Goal: Navigation & Orientation: Find specific page/section

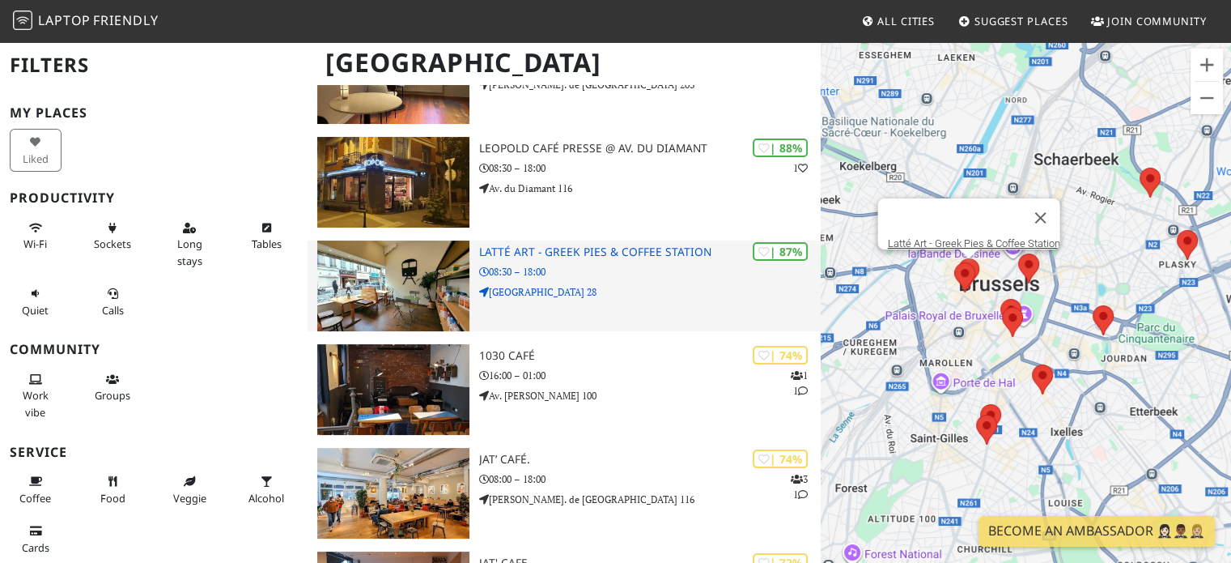
scroll to position [210, 0]
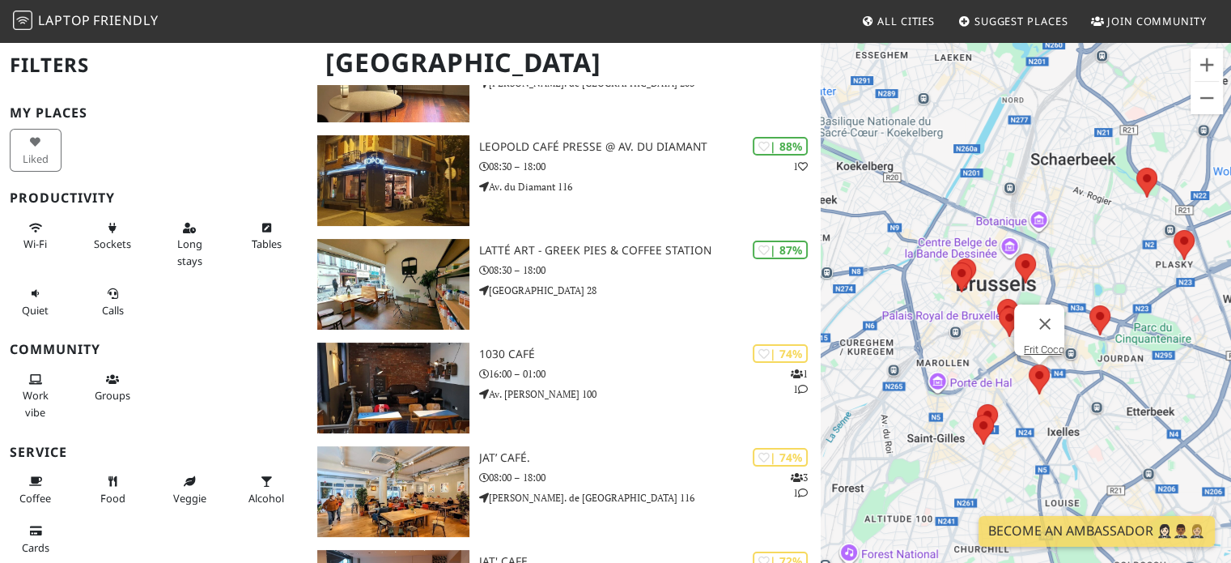
click at [1029, 364] on area at bounding box center [1029, 364] width 0 height 0
click at [1046, 308] on button "Close" at bounding box center [1045, 323] width 39 height 39
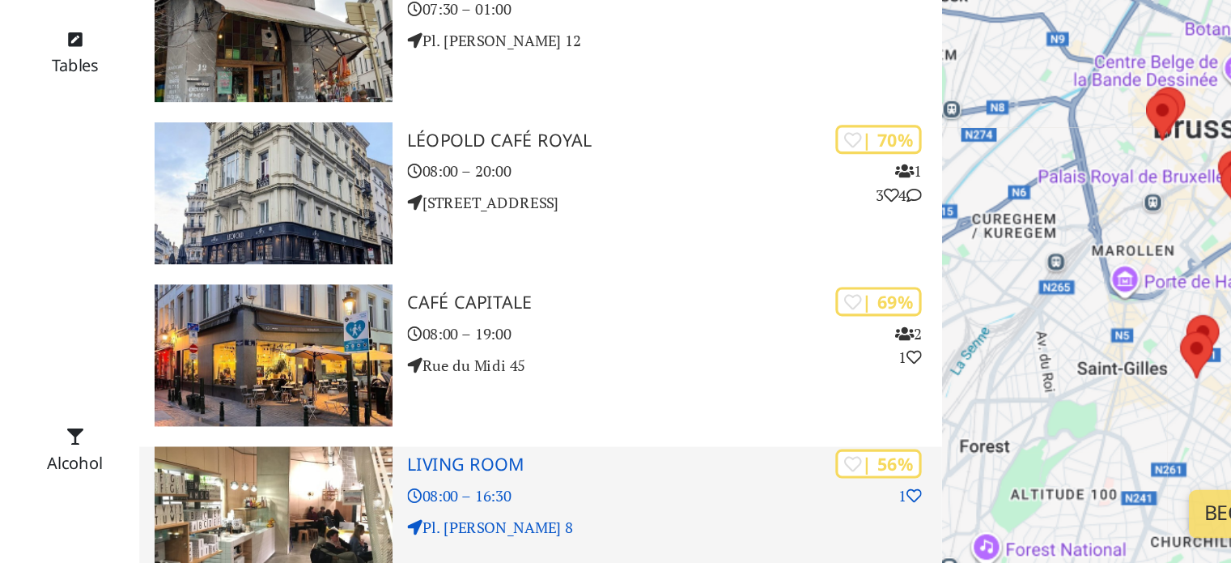
scroll to position [685, 0]
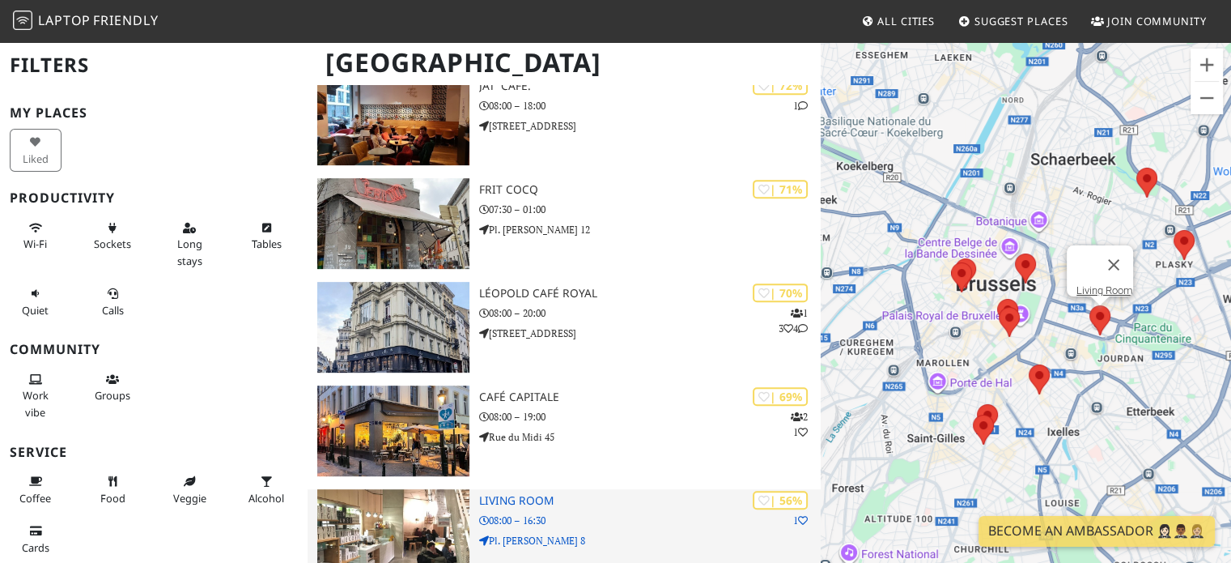
click at [511, 494] on h3 "Living Room" at bounding box center [650, 501] width 342 height 14
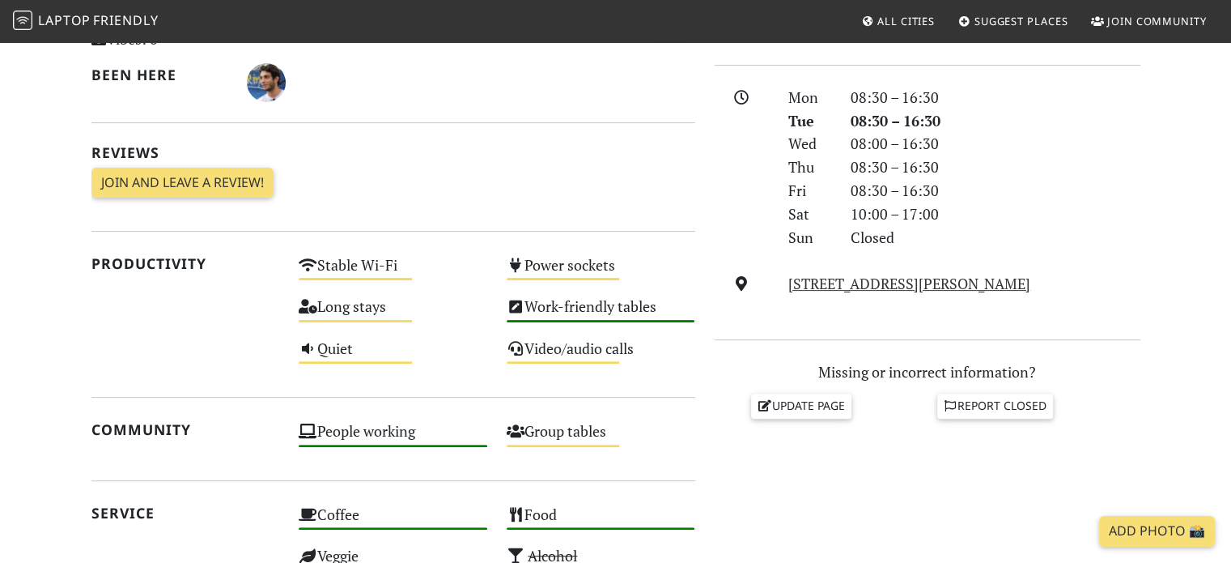
scroll to position [430, 0]
